Goal: Task Accomplishment & Management: Use online tool/utility

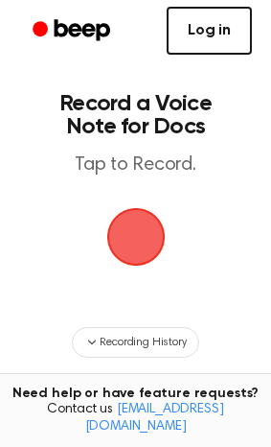
click at [207, 37] on link "Log in" at bounding box center [209, 31] width 85 height 48
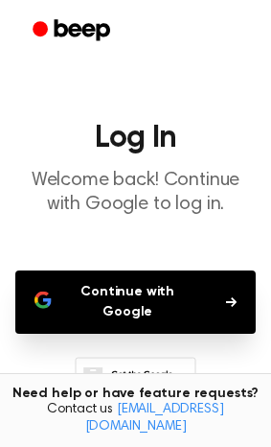
click at [130, 279] on button "Continue with Google" at bounding box center [135, 301] width 241 height 63
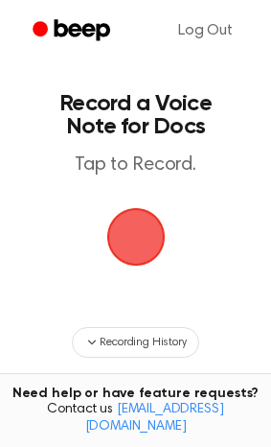
click at [121, 241] on span "button" at bounding box center [136, 236] width 81 height 81
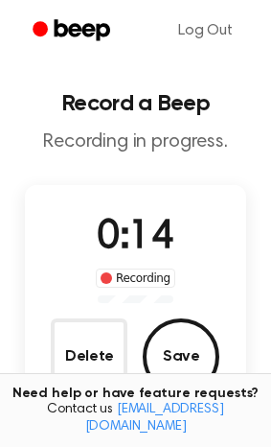
scroll to position [96, 0]
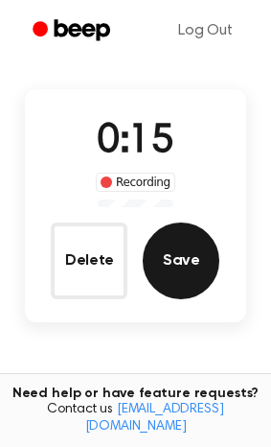
click at [198, 264] on button "Save" at bounding box center [181, 260] width 77 height 77
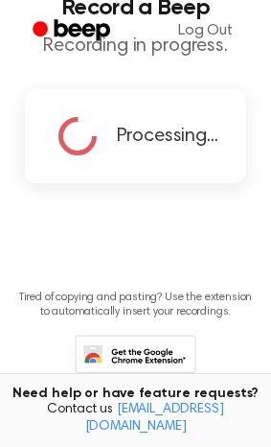
scroll to position [0, 0]
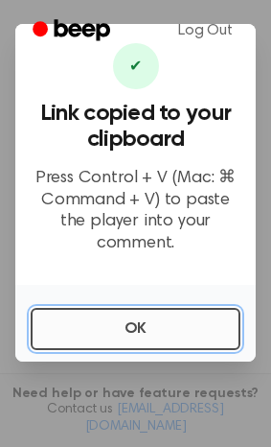
click at [188, 319] on button "OK" at bounding box center [136, 329] width 210 height 42
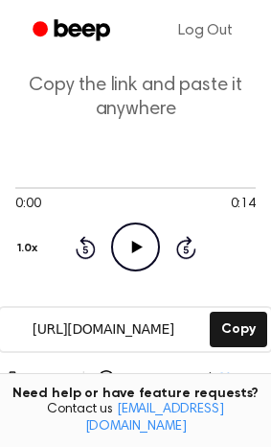
scroll to position [81, 0]
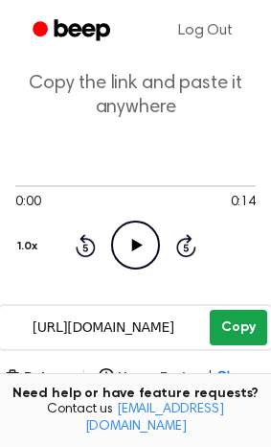
click at [242, 310] on button "Copy" at bounding box center [238, 327] width 57 height 35
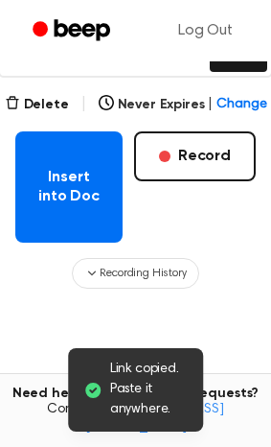
scroll to position [357, 0]
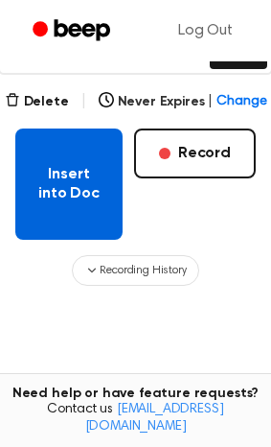
click at [86, 163] on button "Insert into Doc" at bounding box center [68, 183] width 107 height 111
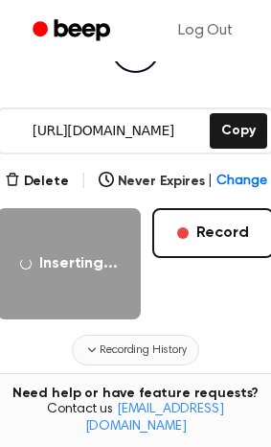
scroll to position [279, 0]
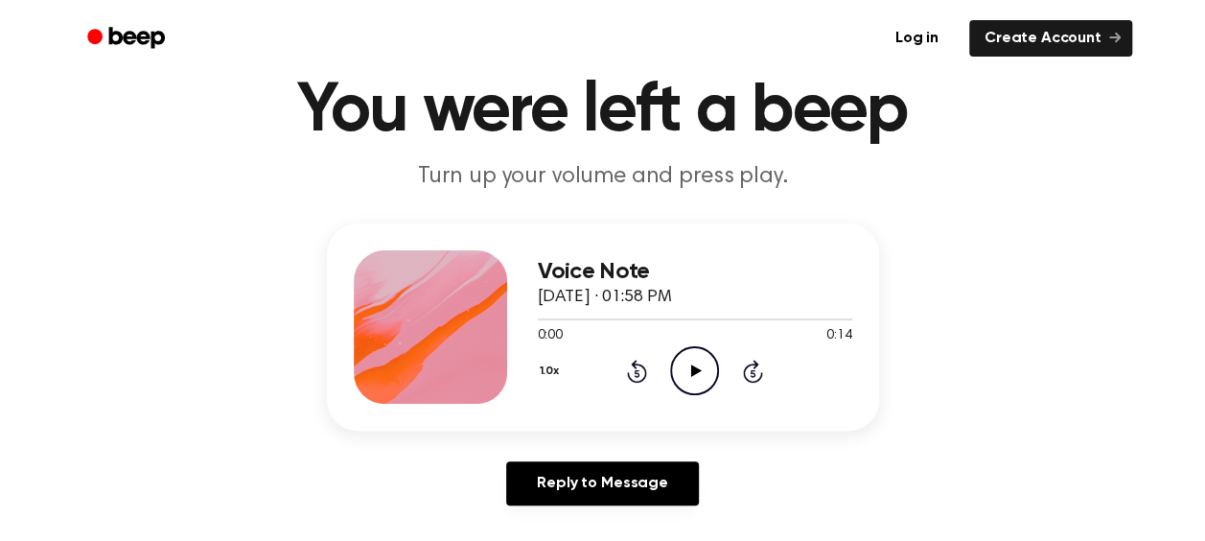
scroll to position [72, 0]
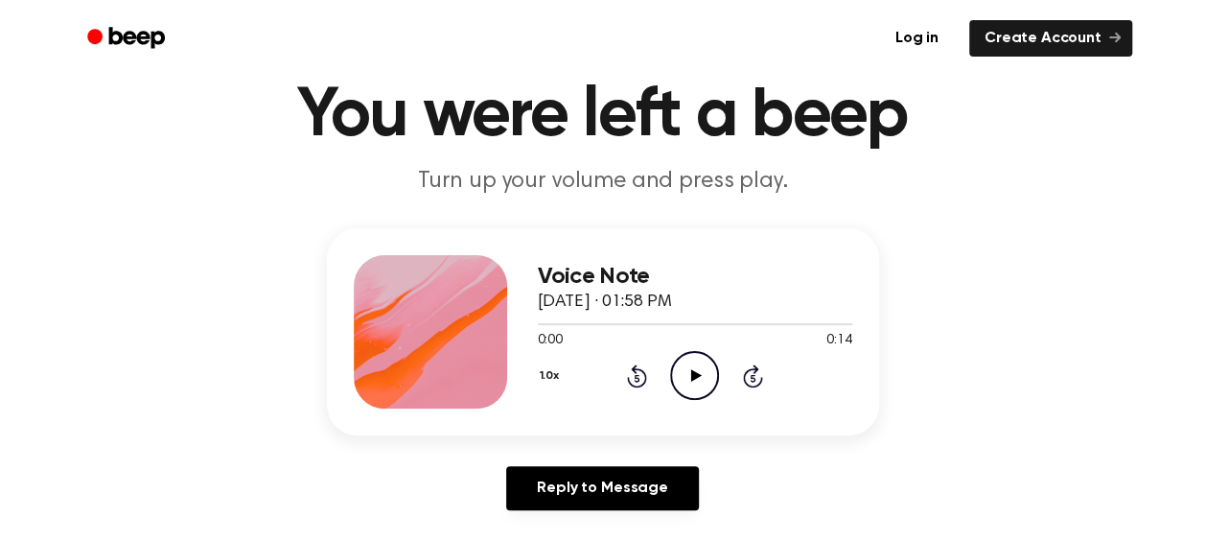
click at [805, 150] on h1 "You were left a beep" at bounding box center [602, 115] width 981 height 69
click at [692, 369] on icon "Play Audio" at bounding box center [694, 375] width 49 height 49
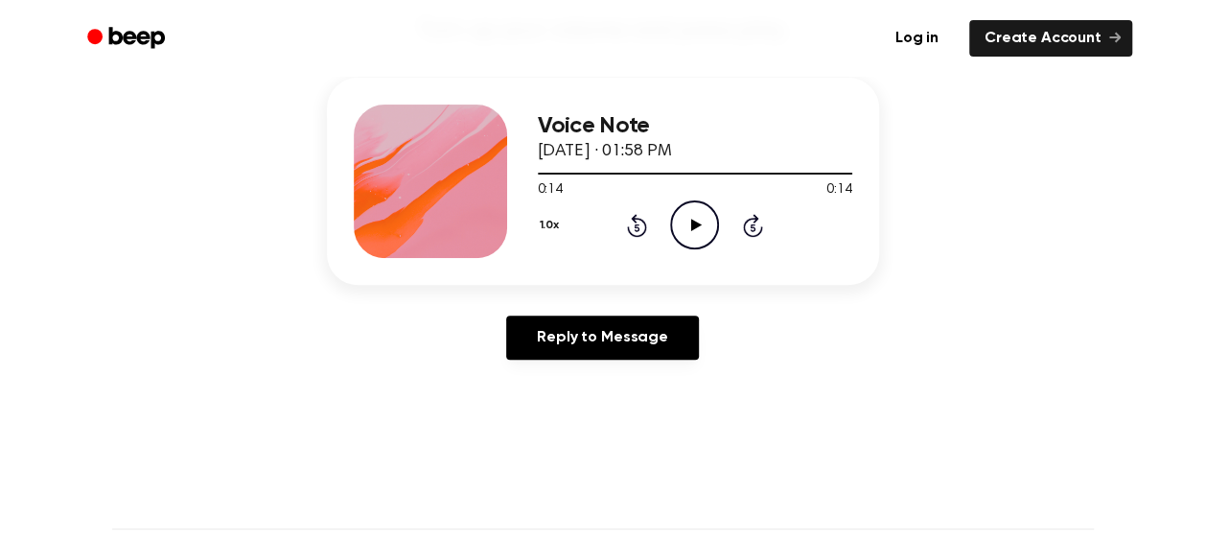
scroll to position [0, 0]
